Goal: Transaction & Acquisition: Download file/media

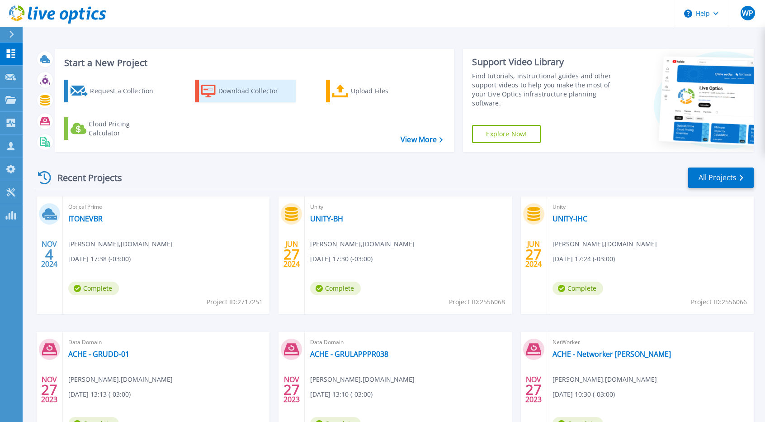
click at [274, 97] on div "Download Collector" at bounding box center [254, 91] width 72 height 18
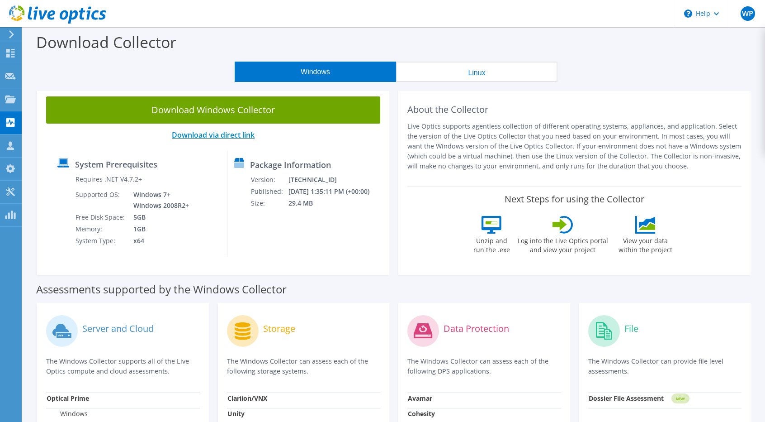
click at [217, 136] on link "Download via direct link" at bounding box center [213, 135] width 83 height 10
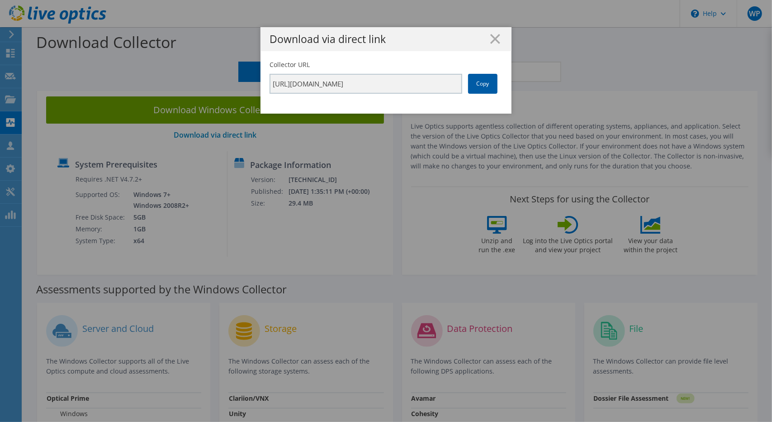
click at [472, 82] on link "Copy" at bounding box center [482, 84] width 29 height 20
click at [490, 39] on icon at bounding box center [495, 39] width 10 height 10
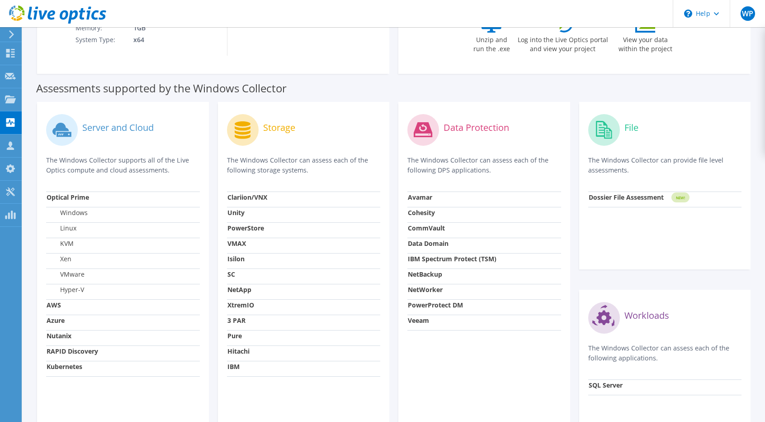
scroll to position [226, 0]
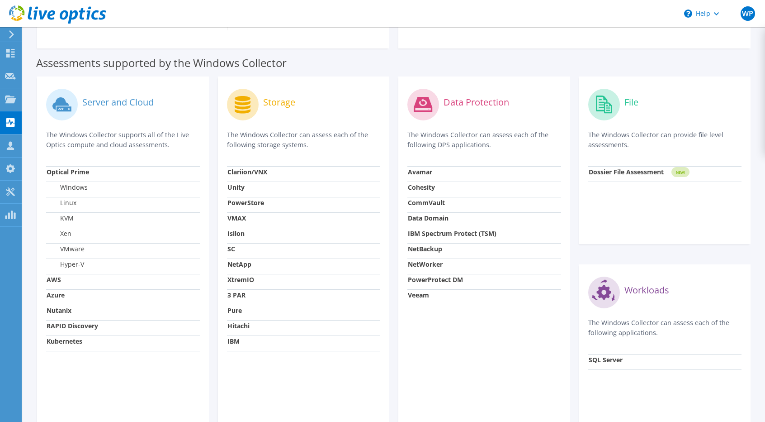
click at [427, 296] on strong "Veeam" at bounding box center [418, 294] width 21 height 9
